Goal: Task Accomplishment & Management: Use online tool/utility

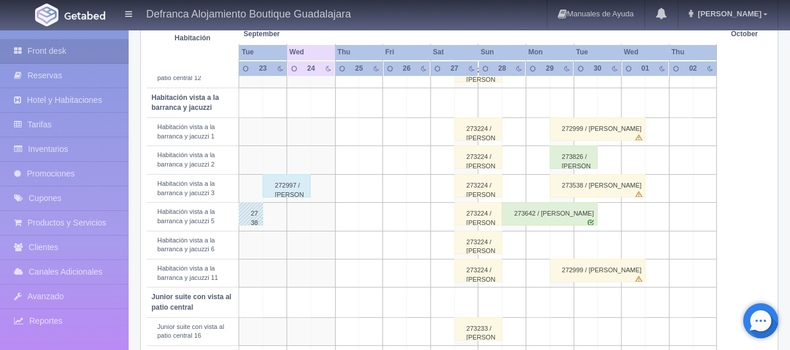
scroll to position [409, 0]
click at [523, 220] on div "273642 / Cesar Burgara burgara" at bounding box center [550, 213] width 96 height 23
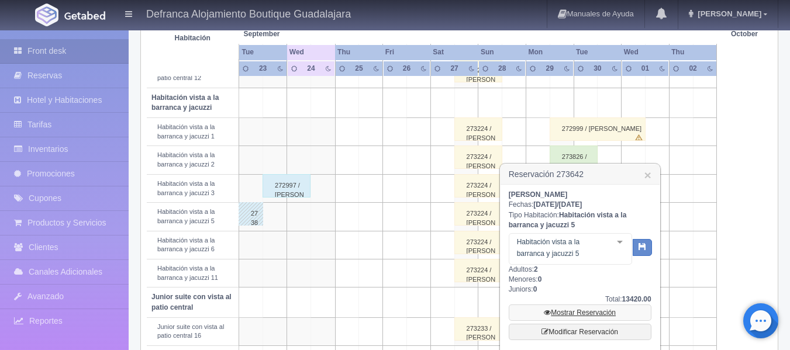
click at [579, 314] on link "Mostrar Reservación" at bounding box center [580, 313] width 143 height 16
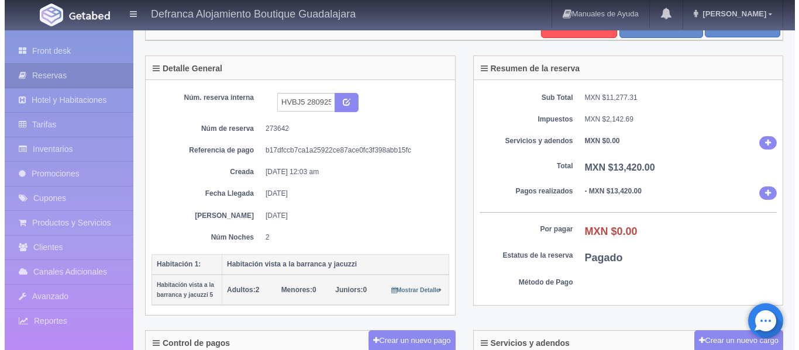
scroll to position [117, 0]
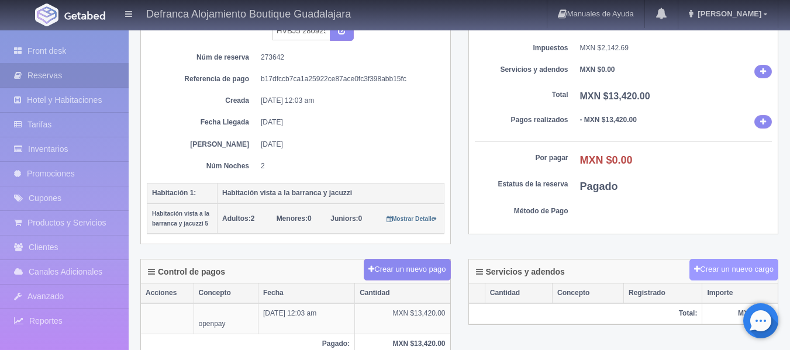
click at [715, 268] on button "Crear un nuevo cargo" at bounding box center [734, 270] width 89 height 22
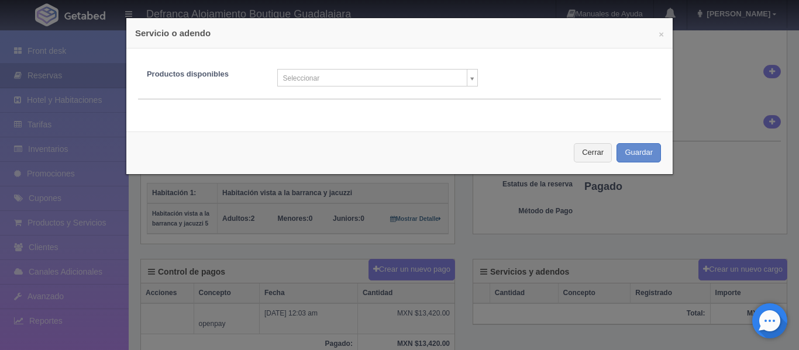
click at [464, 73] on body "Defranca Alojamiento Boutique Guadalajara Manuales de Ayuda Actualizaciones rec…" at bounding box center [399, 317] width 799 height 810
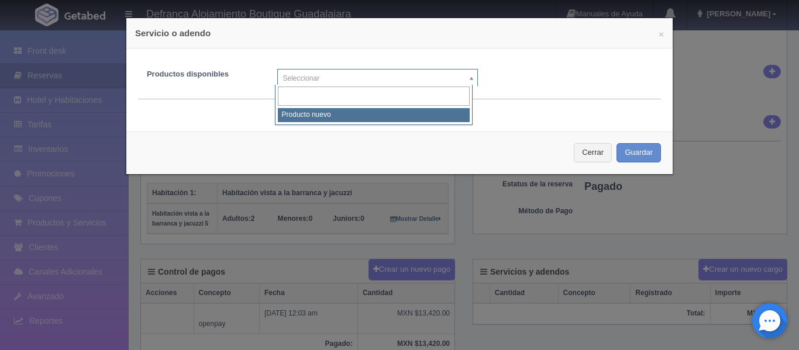
select select "0"
type input "1"
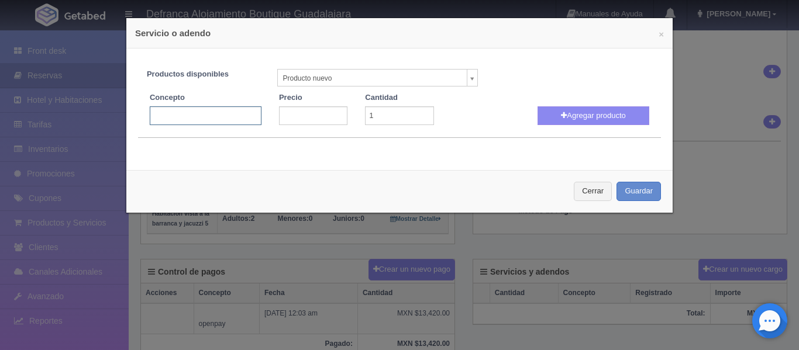
click at [236, 116] on input "text" at bounding box center [206, 115] width 112 height 19
type input "MASAJE PIEDRAS OBSIDIANAS"
click at [314, 118] on input "number" at bounding box center [313, 115] width 68 height 19
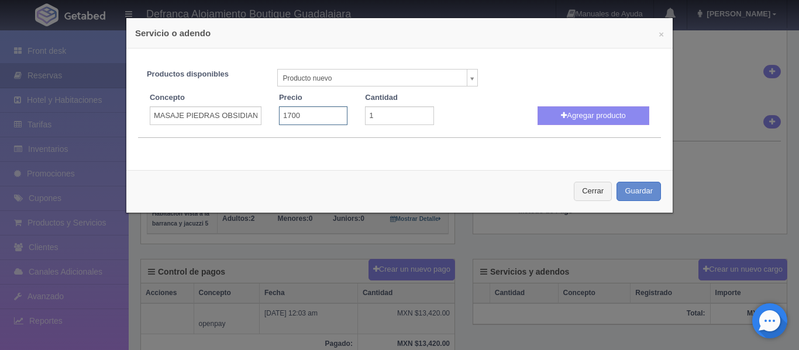
type input "1700"
type input "2"
click at [419, 112] on input "2" at bounding box center [399, 115] width 68 height 19
click at [554, 110] on button "Agregar producto" at bounding box center [593, 115] width 112 height 19
select select
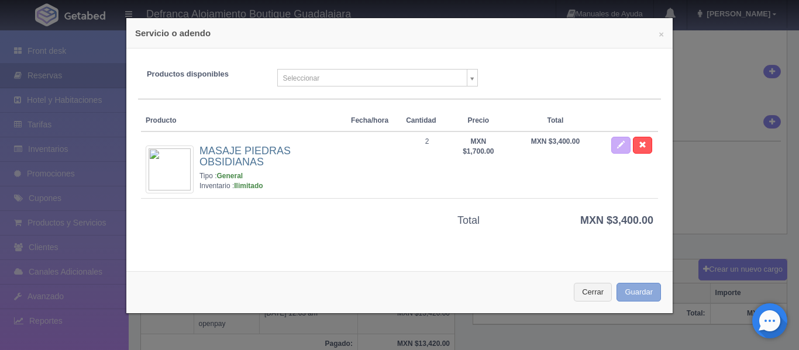
click at [638, 290] on button "Guardar" at bounding box center [638, 292] width 44 height 19
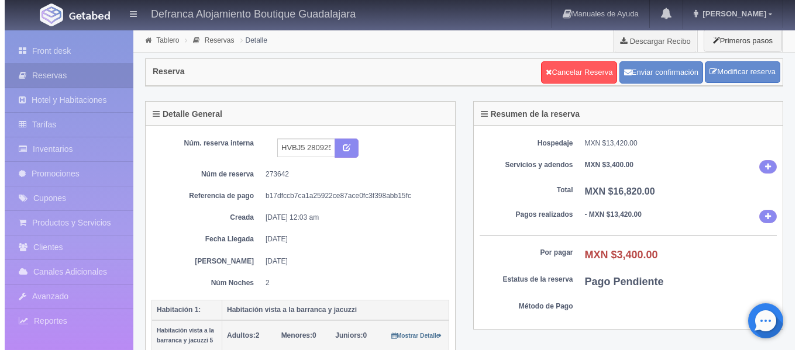
scroll to position [117, 0]
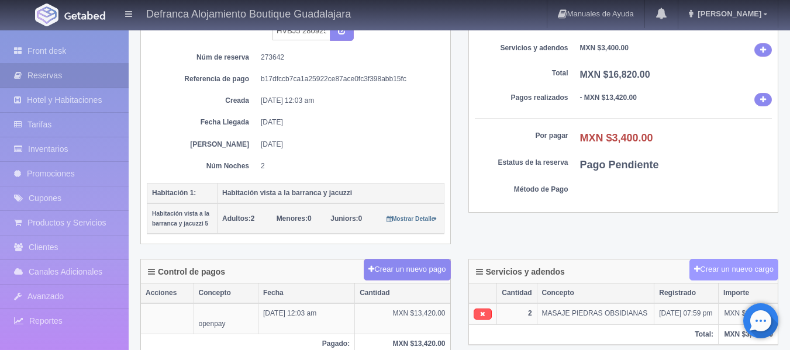
click at [715, 266] on button "Crear un nuevo cargo" at bounding box center [734, 270] width 89 height 22
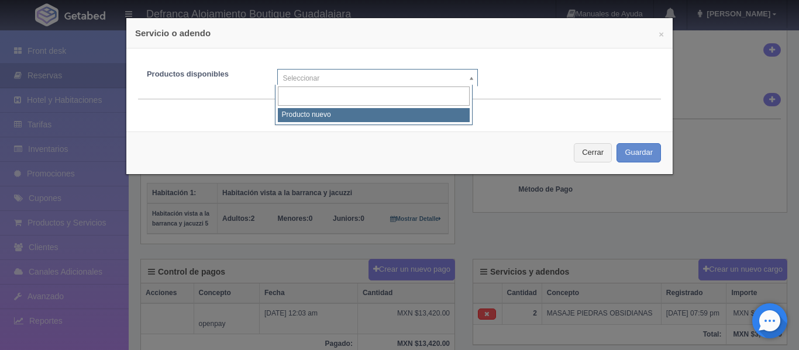
click at [469, 74] on body "Defranca Alojamiento Boutique Guadalajara Manuales de Ayuda Actualizaciones rec…" at bounding box center [399, 317] width 799 height 810
click at [328, 93] on input "text" at bounding box center [374, 96] width 192 height 19
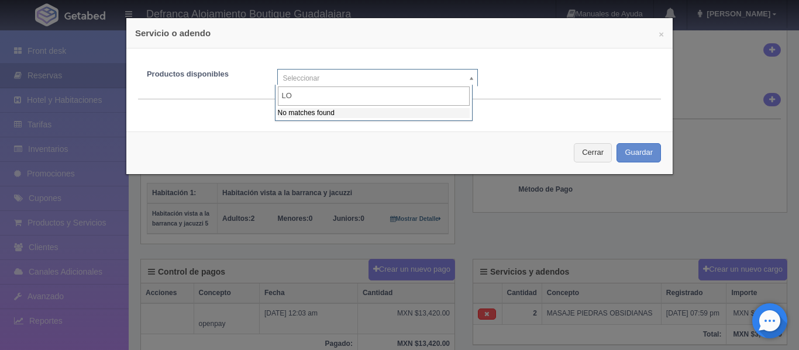
type input "L"
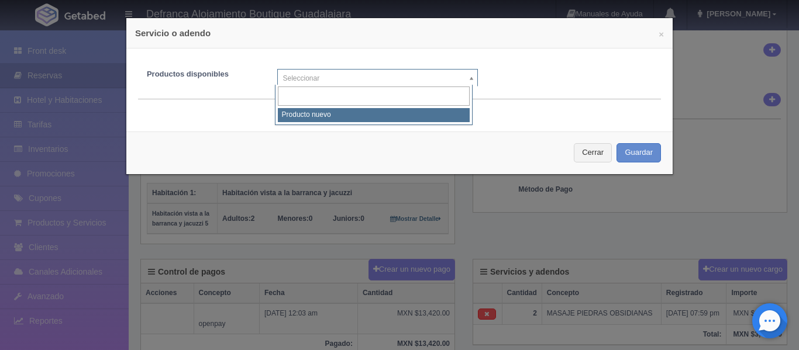
select select "0"
type input "1"
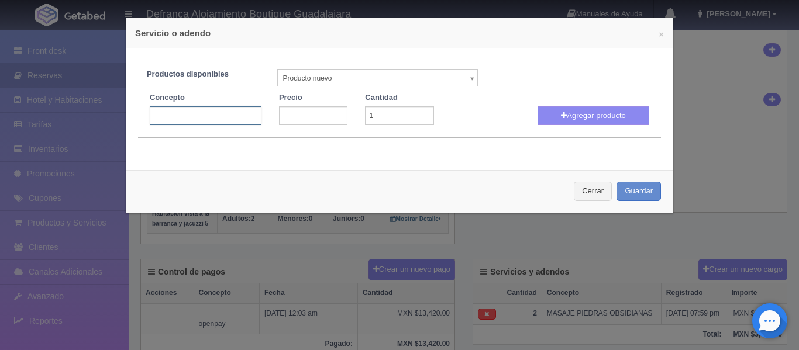
click at [248, 120] on input "text" at bounding box center [206, 115] width 112 height 19
type input "LOCACIÓN ROMÁNTICA EN PINITOS I"
click at [281, 112] on input "number" at bounding box center [313, 115] width 68 height 19
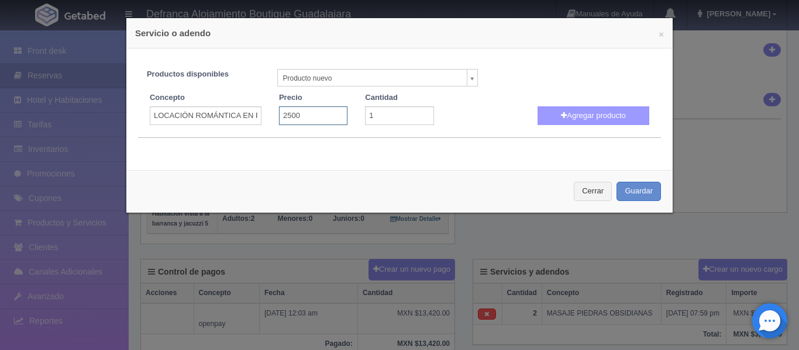
type input "2500"
click at [543, 116] on button "Agregar producto" at bounding box center [593, 115] width 112 height 19
select select
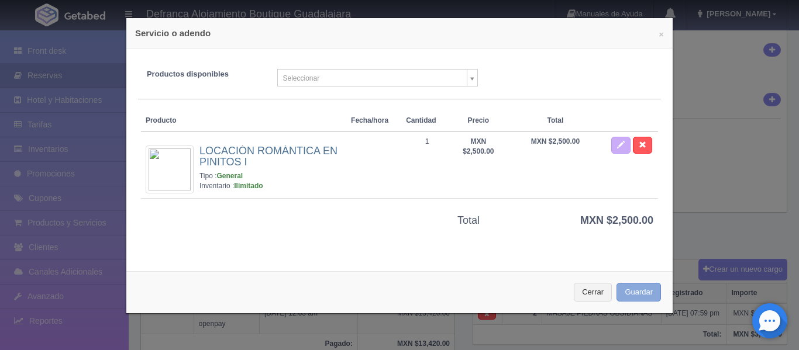
click at [624, 290] on button "Guardar" at bounding box center [638, 292] width 44 height 19
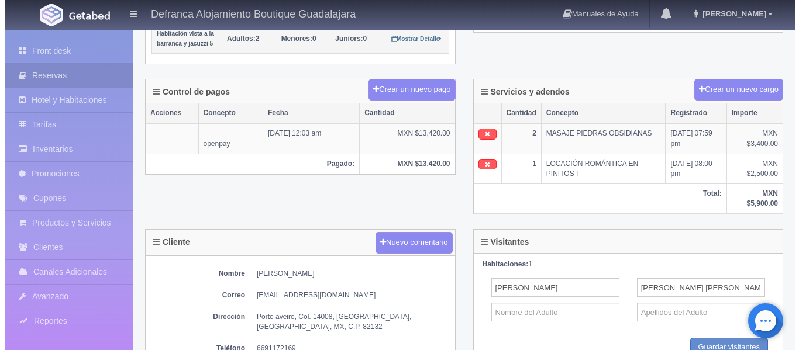
scroll to position [292, 0]
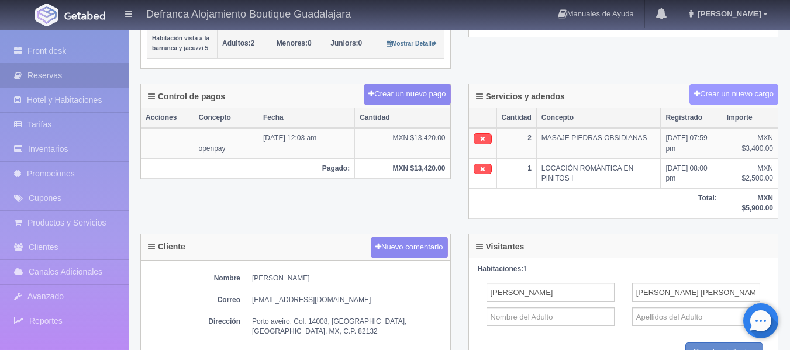
click at [701, 93] on button "Crear un nuevo cargo" at bounding box center [734, 95] width 89 height 22
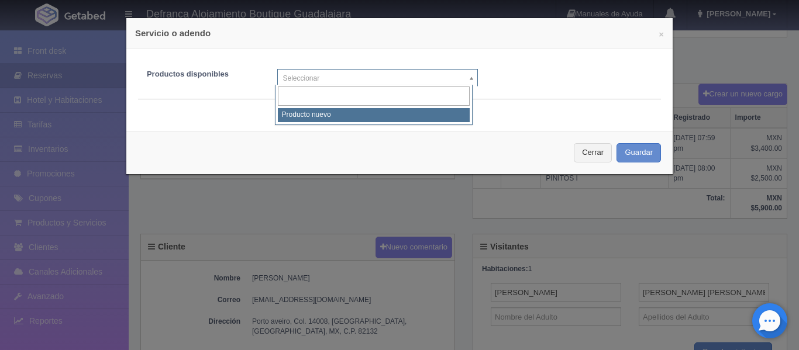
click at [467, 75] on body "Defranca Alojamiento Boutique Guadalajara Manuales de Ayuda Actualizaciones rec…" at bounding box center [399, 162] width 799 height 850
select select "0"
type input "1"
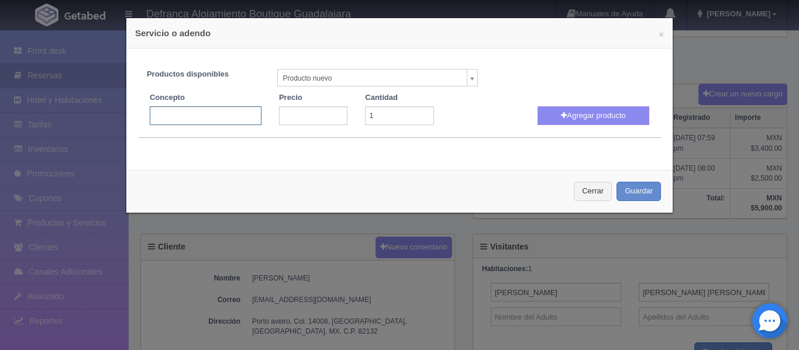
click at [161, 116] on input "text" at bounding box center [206, 115] width 112 height 19
type input "A"
type input "DECORACIÓN ROMÁNTICA EN HABITACIÓN"
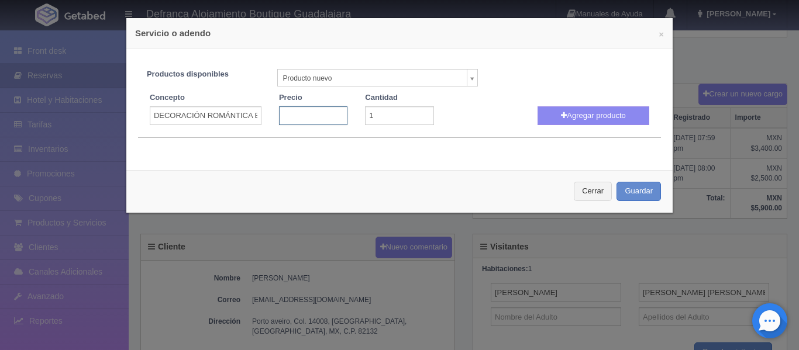
click at [292, 119] on input "number" at bounding box center [313, 115] width 68 height 19
type input "1200"
click at [592, 115] on button "Agregar producto" at bounding box center [593, 115] width 112 height 19
select select
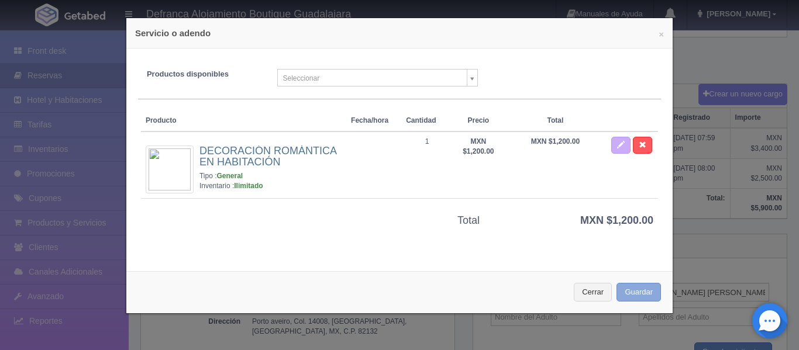
click at [632, 294] on button "Guardar" at bounding box center [638, 292] width 44 height 19
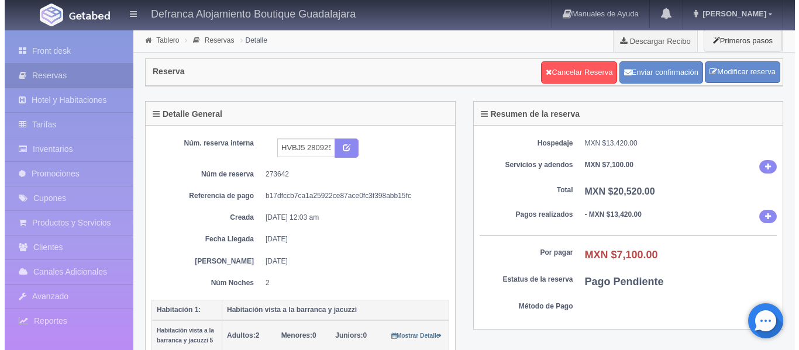
scroll to position [292, 0]
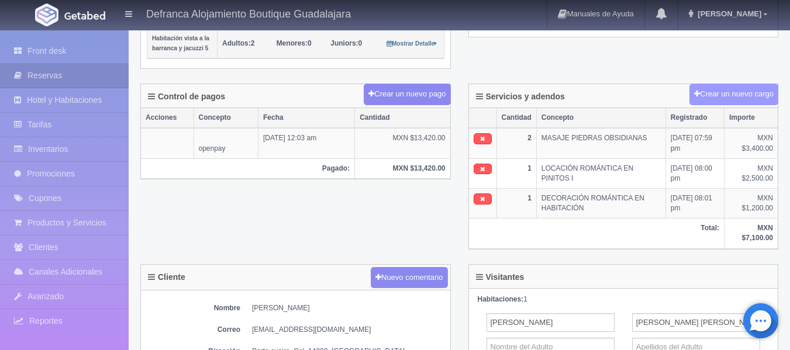
click at [711, 90] on button "Crear un nuevo cargo" at bounding box center [734, 95] width 89 height 22
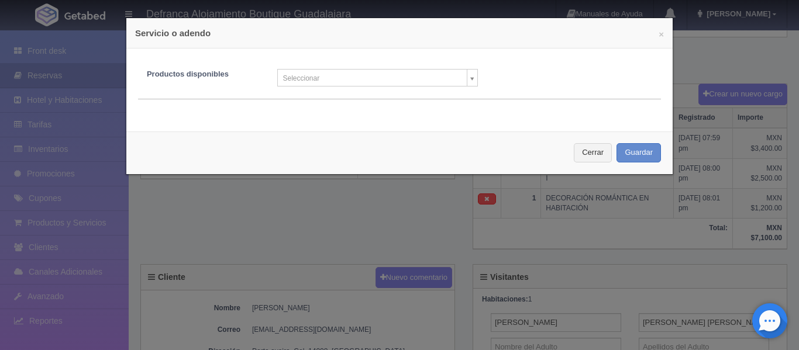
click at [467, 77] on body "Defranca Alojamiento Boutique Guadalajara Manuales de Ayuda Actualizaciones rec…" at bounding box center [399, 177] width 799 height 880
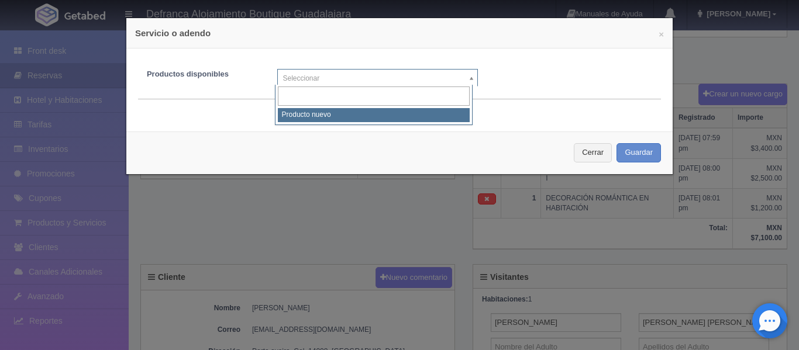
select select "0"
type input "1"
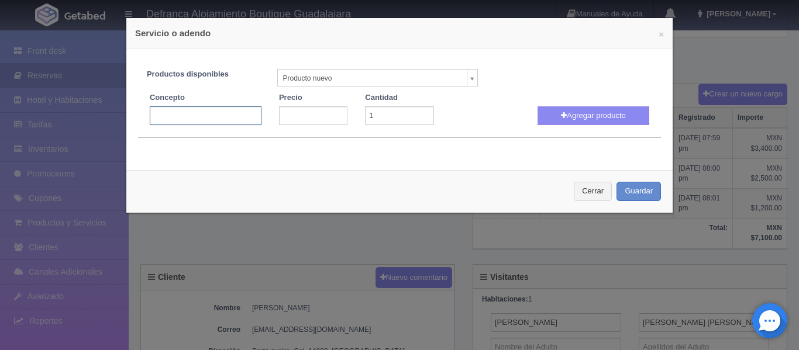
click at [200, 123] on input "text" at bounding box center [206, 115] width 112 height 19
type input "JACUZZI VOLADO"
click at [311, 112] on input "number" at bounding box center [313, 115] width 68 height 19
type input "3300"
click at [599, 113] on button "Agregar producto" at bounding box center [593, 115] width 112 height 19
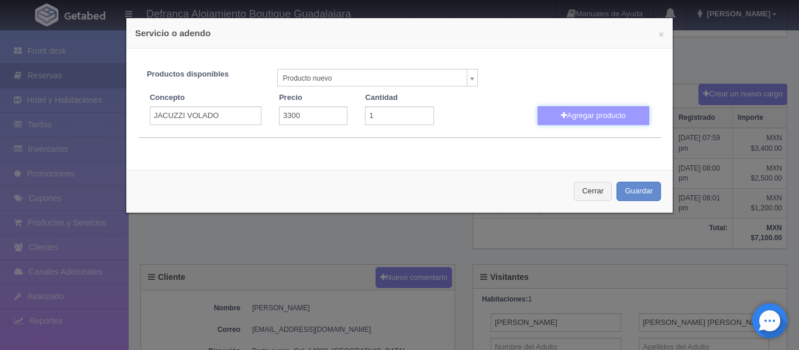
select select
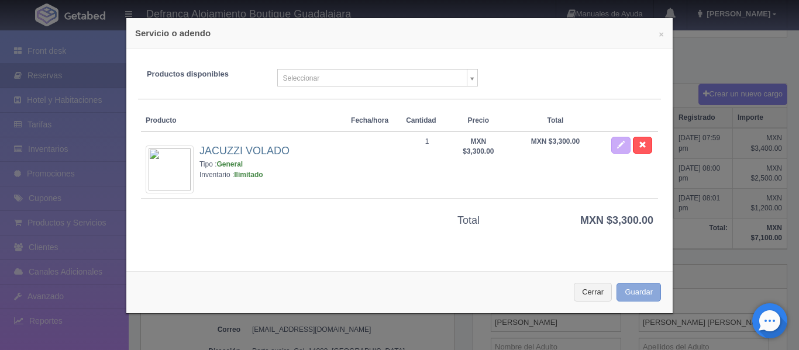
click at [627, 292] on button "Guardar" at bounding box center [638, 292] width 44 height 19
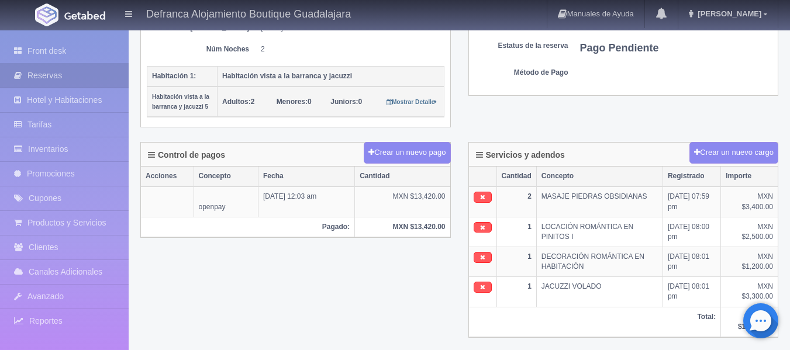
scroll to position [175, 0]
